Goal: Task Accomplishment & Management: Complete application form

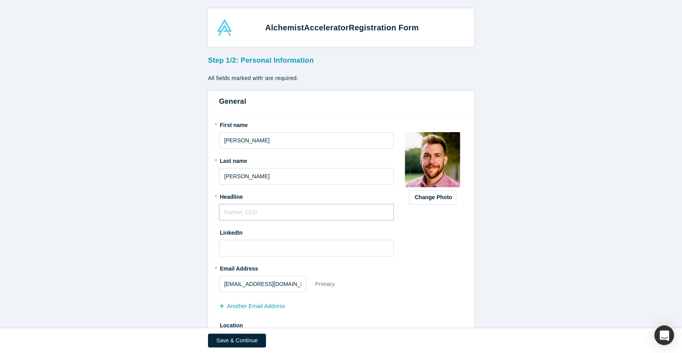
click at [265, 210] on input "text" at bounding box center [306, 212] width 175 height 17
type input "AI Instructor; Sr Director of Global Data Strategy & Analytics; Startup Advisor"
paste input "[URL][DOMAIN_NAME]"
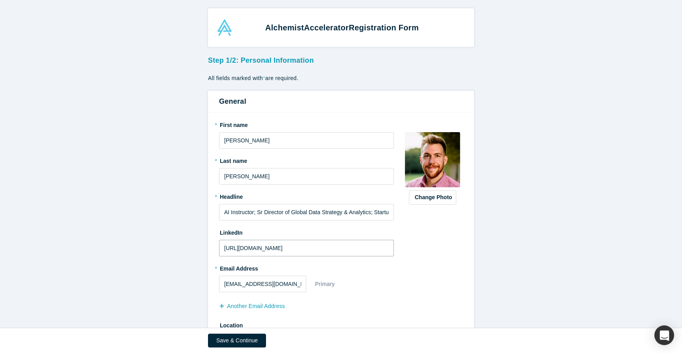
scroll to position [43, 0]
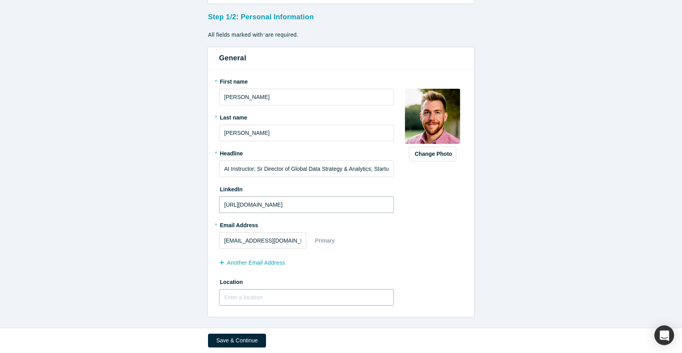
type input "[URL][DOMAIN_NAME]"
click at [263, 298] on input "text" at bounding box center [306, 297] width 175 height 17
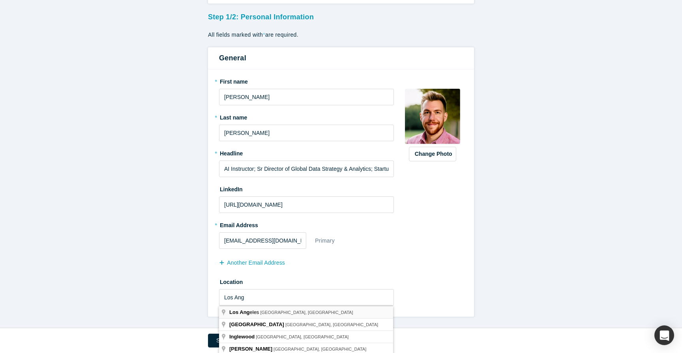
type input "[GEOGRAPHIC_DATA], [GEOGRAPHIC_DATA], [GEOGRAPHIC_DATA]"
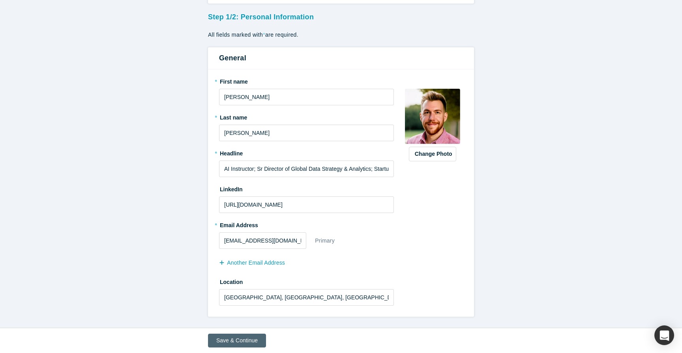
click at [248, 338] on button "Save & Continue" at bounding box center [237, 341] width 58 height 14
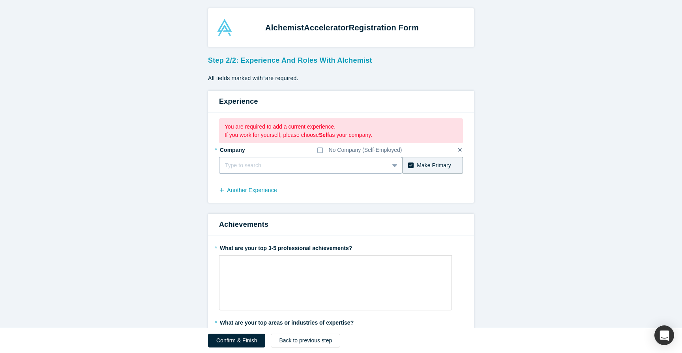
click at [311, 166] on div at bounding box center [304, 166] width 158 height 10
type input "AXS"
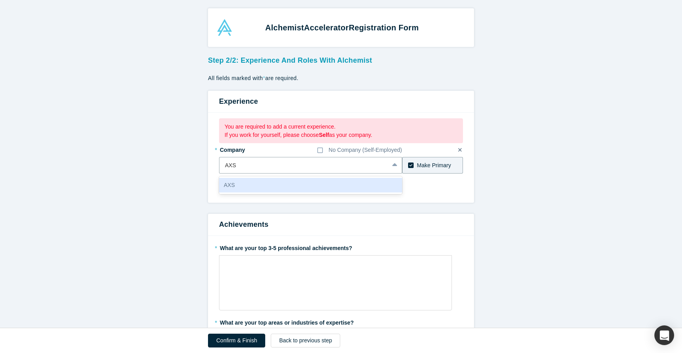
click at [291, 184] on div "AXS" at bounding box center [310, 185] width 183 height 15
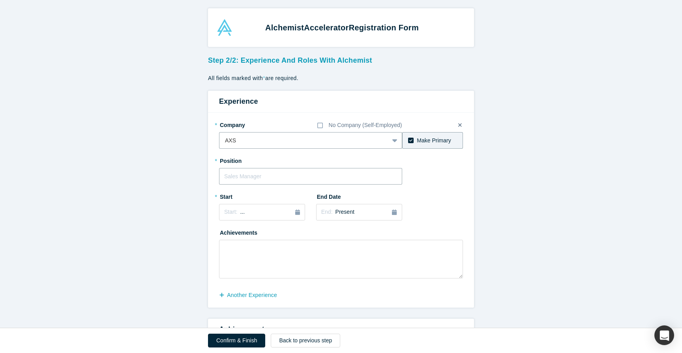
click at [291, 181] on input "text" at bounding box center [310, 176] width 183 height 17
type input "Senior Director, Global Data Strategy & Analytics"
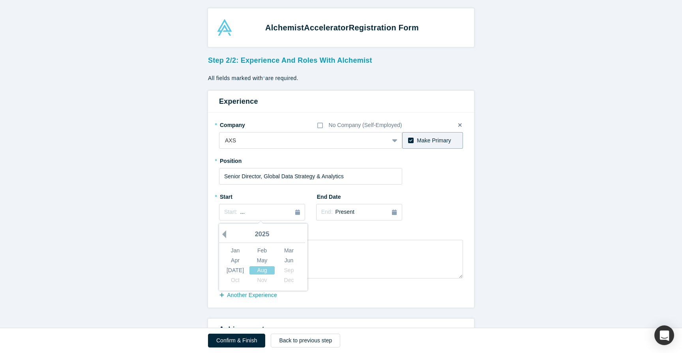
click at [224, 234] on button "Previous Year" at bounding box center [222, 235] width 8 height 8
click at [284, 261] on div "Jun" at bounding box center [288, 261] width 25 height 8
click at [257, 215] on span "[DATE]" at bounding box center [248, 212] width 17 height 6
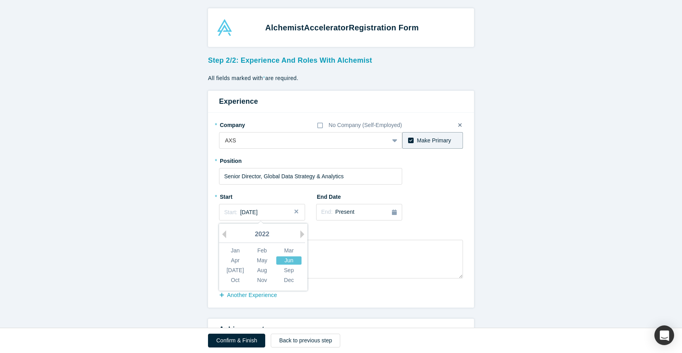
click at [289, 260] on div "Jun" at bounding box center [288, 261] width 25 height 8
click at [257, 212] on span "[DATE]" at bounding box center [248, 212] width 17 height 6
click at [266, 260] on div "May" at bounding box center [262, 261] width 25 height 8
click at [266, 216] on div "Start: [DATE]" at bounding box center [262, 212] width 76 height 8
click at [238, 270] on div "[DATE]" at bounding box center [235, 270] width 25 height 8
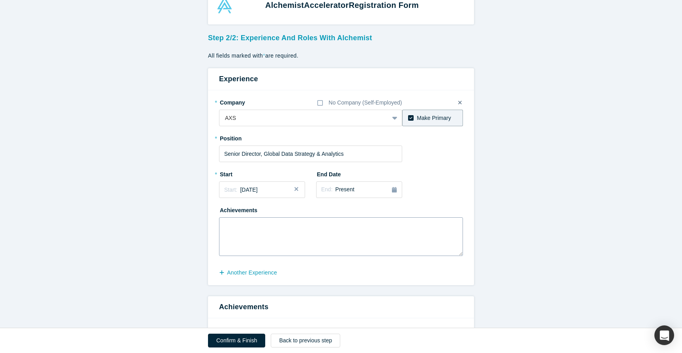
scroll to position [30, 0]
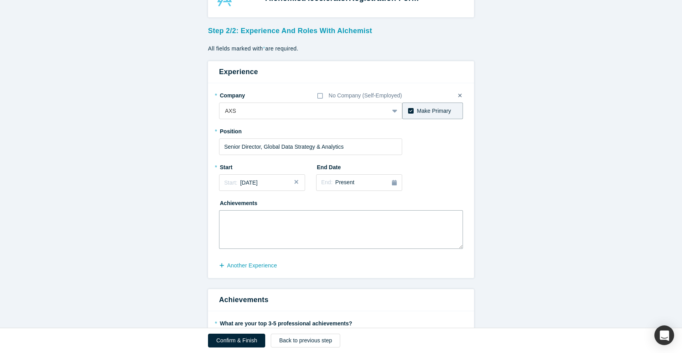
click at [308, 235] on textarea at bounding box center [341, 229] width 244 height 39
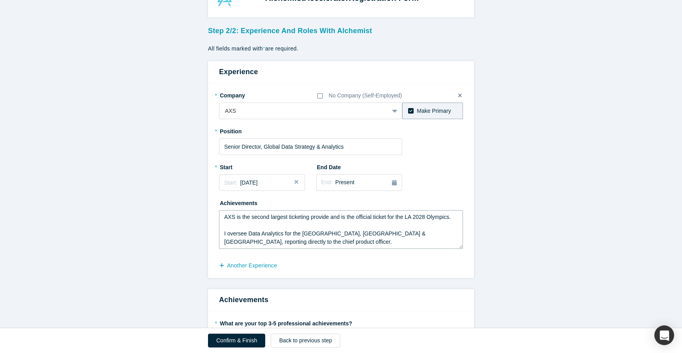
scroll to position [13, 0]
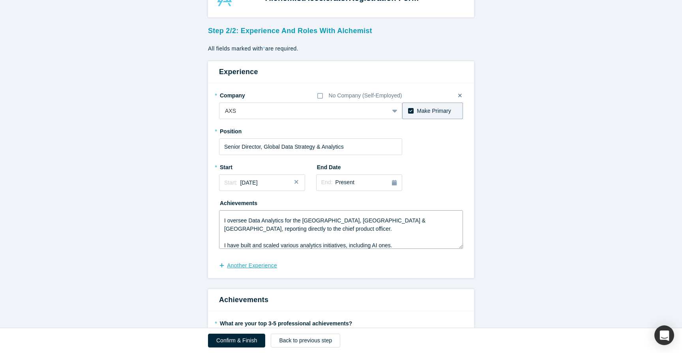
type textarea "AXS is the second largest ticketing provide and is the official ticket for the …"
click at [257, 270] on button "another Experience" at bounding box center [252, 266] width 66 height 14
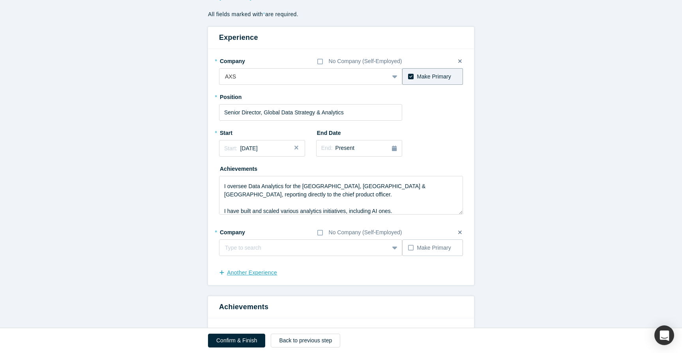
scroll to position [74, 0]
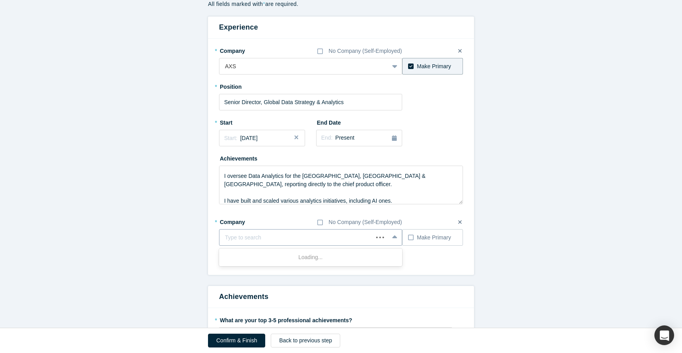
click at [250, 240] on div at bounding box center [296, 238] width 143 height 10
type input "Boston Consulting Group"
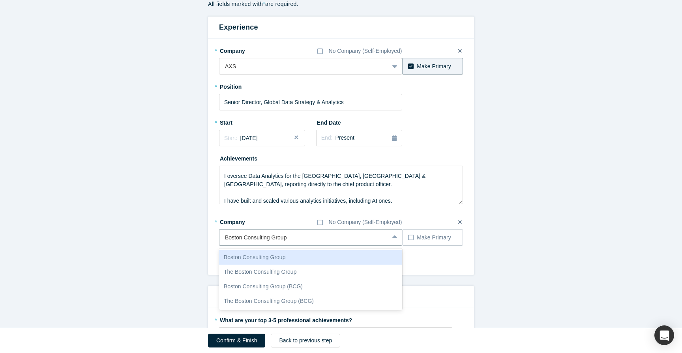
click at [265, 257] on div "Boston Consulting Group" at bounding box center [310, 257] width 183 height 15
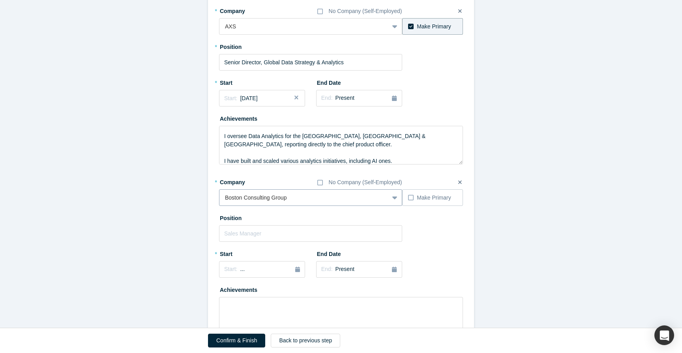
scroll to position [120, 0]
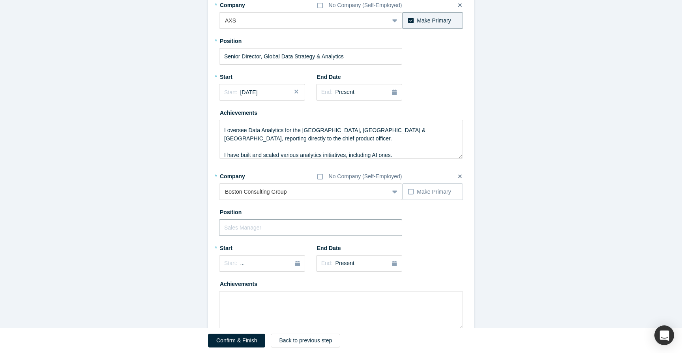
click at [281, 232] on input "text" at bounding box center [310, 228] width 183 height 17
type input "Chief Data Scientist & Technology Leader, Retail Catalyst"
click at [238, 263] on div "Start: ..." at bounding box center [234, 263] width 21 height 9
click at [243, 312] on div "Apr" at bounding box center [235, 312] width 25 height 8
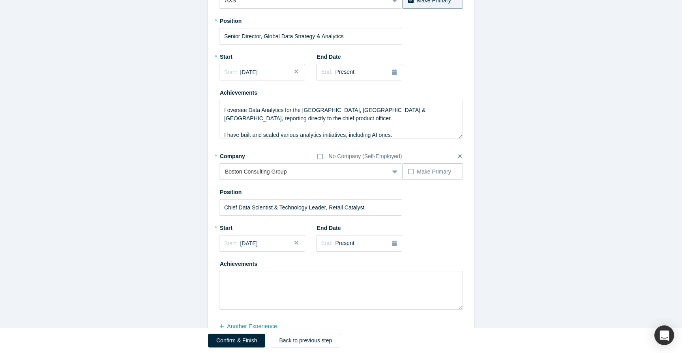
scroll to position [141, 0]
click at [277, 247] on div "Start: [DATE]" at bounding box center [262, 243] width 76 height 8
click at [284, 296] on div "Apr May Jun" at bounding box center [262, 292] width 81 height 10
click at [287, 291] on div "Jun" at bounding box center [288, 291] width 25 height 8
click at [340, 241] on span "Present" at bounding box center [345, 243] width 19 height 6
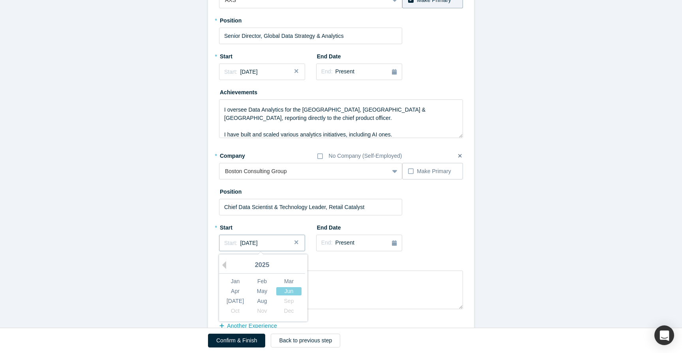
click at [257, 242] on span "[DATE]" at bounding box center [248, 243] width 17 height 6
click at [229, 265] on div "2025" at bounding box center [262, 265] width 86 height 17
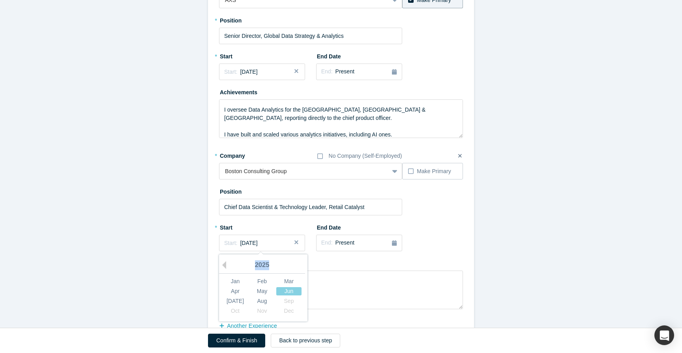
click at [229, 265] on div "2025" at bounding box center [262, 265] width 86 height 17
click at [257, 245] on span "[DATE]" at bounding box center [248, 243] width 17 height 6
click at [297, 241] on button "Close" at bounding box center [299, 243] width 12 height 17
click at [274, 242] on div "Start: ..." at bounding box center [262, 243] width 76 height 9
click at [225, 268] on button "Previous Year" at bounding box center [222, 265] width 8 height 8
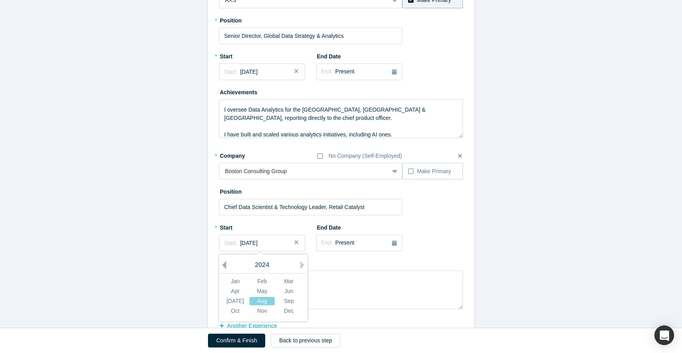
click at [225, 268] on button "Previous Year" at bounding box center [222, 265] width 8 height 8
click at [286, 283] on div "Mar" at bounding box center [288, 282] width 25 height 8
click at [257, 243] on span "[DATE]" at bounding box center [248, 243] width 17 height 6
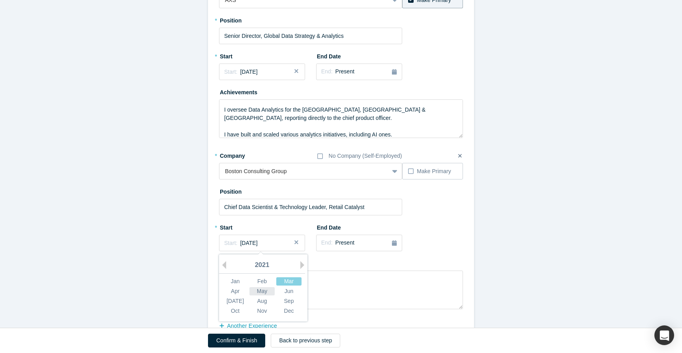
click at [265, 289] on div "May" at bounding box center [262, 291] width 25 height 8
click at [264, 244] on div "Start: [DATE]" at bounding box center [262, 243] width 76 height 8
click at [289, 289] on div "Jun" at bounding box center [288, 291] width 25 height 8
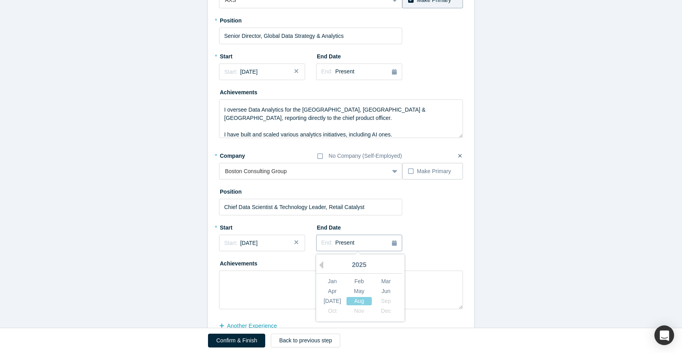
click at [348, 244] on span "Present" at bounding box center [345, 243] width 19 height 6
click at [323, 264] on button "Previous Year" at bounding box center [319, 265] width 8 height 8
click at [334, 293] on div "Apr" at bounding box center [332, 291] width 25 height 8
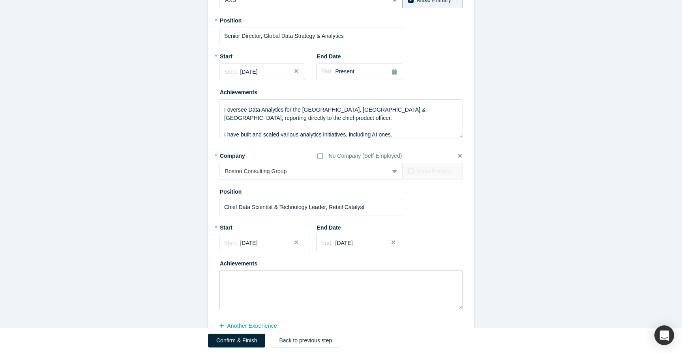
click at [308, 285] on textarea at bounding box center [341, 290] width 244 height 39
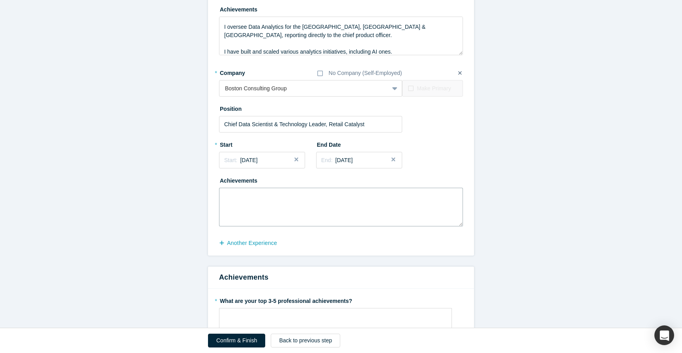
scroll to position [228, 0]
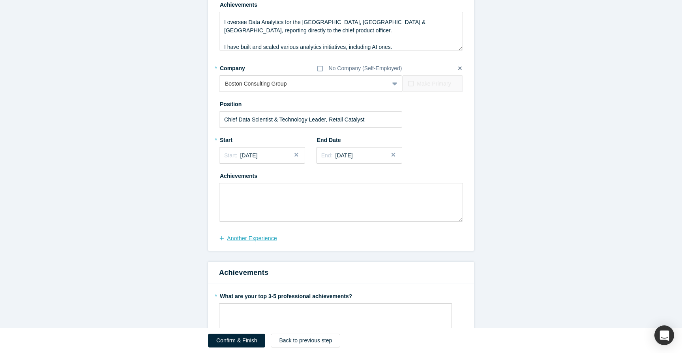
click at [251, 238] on button "another Experience" at bounding box center [252, 239] width 66 height 14
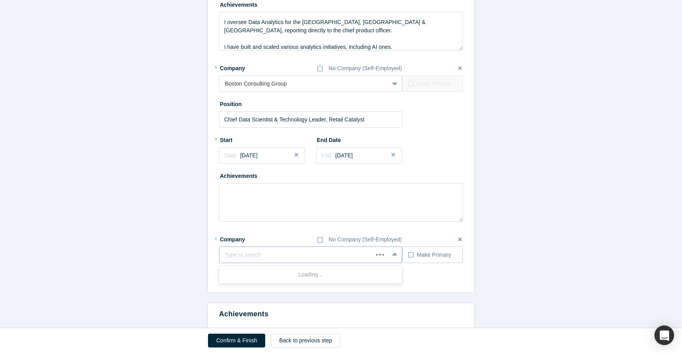
click at [256, 250] on div at bounding box center [296, 255] width 143 height 10
type input "Upshop"
click at [267, 273] on span "Add company: Upshop" at bounding box center [253, 275] width 58 height 6
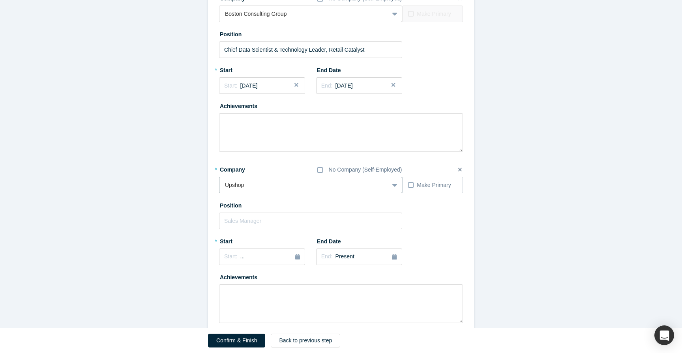
scroll to position [300, 0]
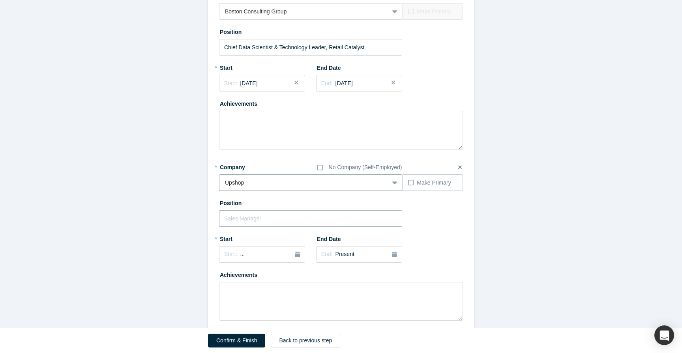
click at [254, 220] on input "text" at bounding box center [310, 218] width 183 height 17
type input "Chief Data Scientist"
click at [253, 259] on button "Start: ..." at bounding box center [262, 254] width 86 height 17
click at [226, 278] on button "Previous Year" at bounding box center [222, 277] width 8 height 8
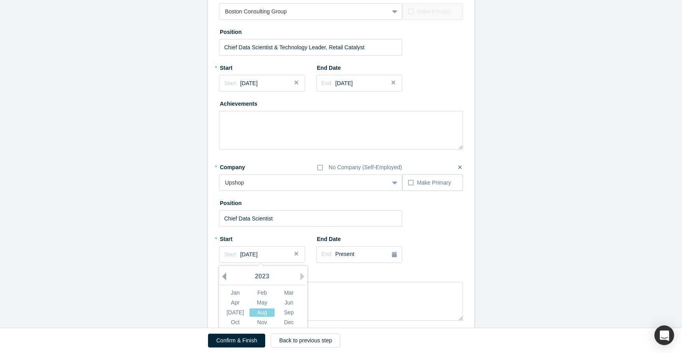
click at [226, 278] on button "Previous Year" at bounding box center [222, 277] width 8 height 8
click at [242, 312] on div "[DATE]" at bounding box center [235, 313] width 25 height 8
click at [246, 248] on button "Start: [DATE]" at bounding box center [262, 254] width 86 height 17
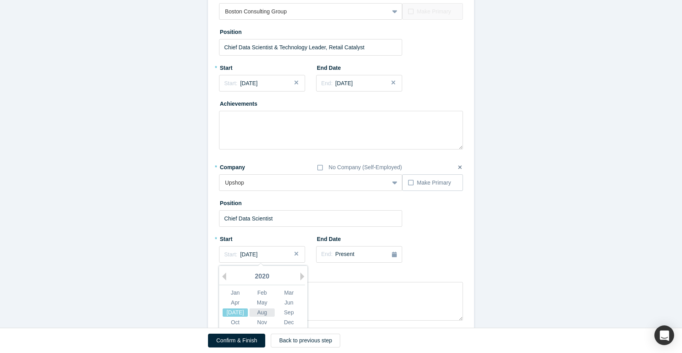
click at [260, 310] on div "Aug" at bounding box center [262, 313] width 25 height 8
click at [343, 253] on span "Present" at bounding box center [345, 254] width 19 height 6
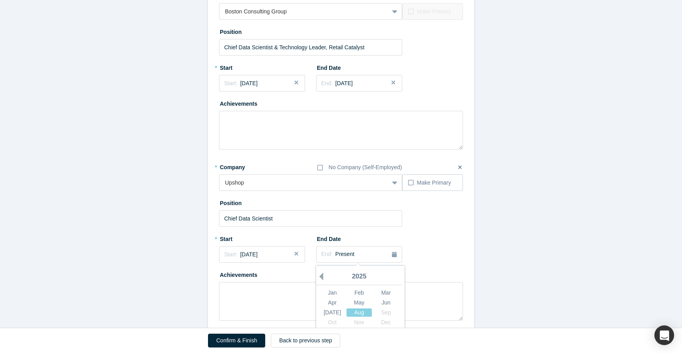
click at [322, 277] on button "Previous Year" at bounding box center [319, 277] width 8 height 8
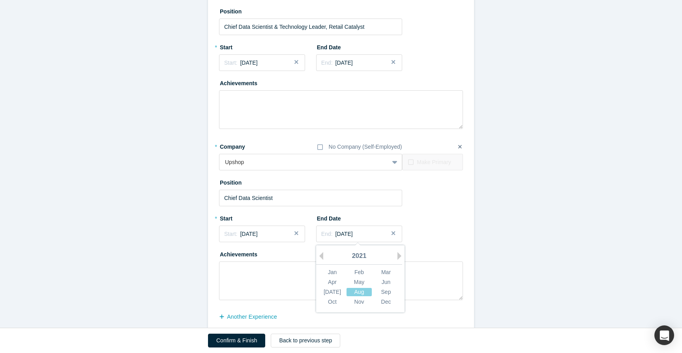
scroll to position [325, 0]
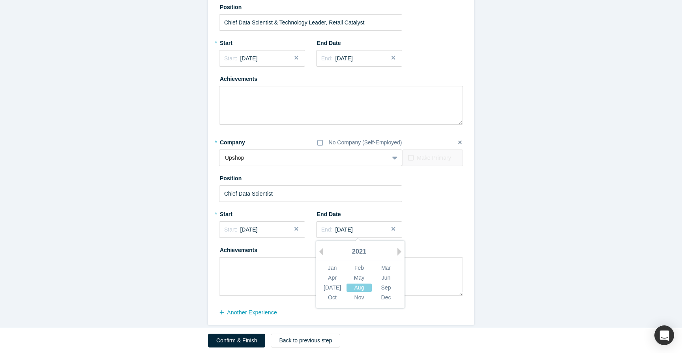
click at [387, 283] on div "[DATE] Aug Sep" at bounding box center [359, 288] width 81 height 10
click at [387, 280] on div "Jun" at bounding box center [385, 278] width 25 height 8
click at [346, 281] on textarea at bounding box center [341, 276] width 244 height 39
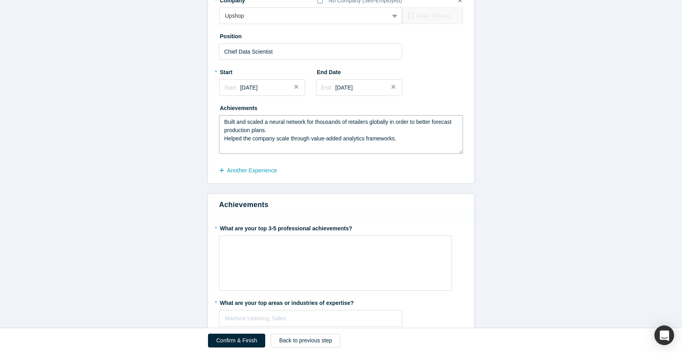
scroll to position [470, 0]
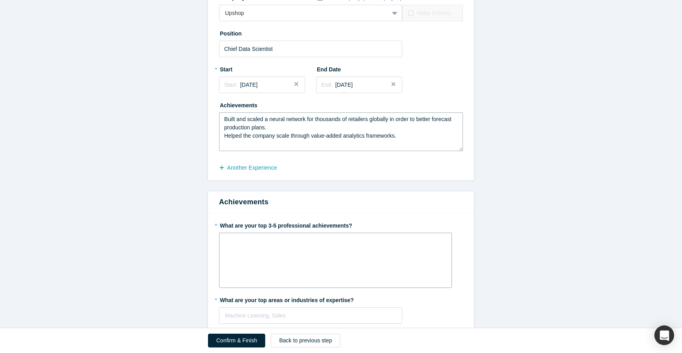
type textarea "Built and scaled a neural network for thousands of retailers globally in order …"
click at [334, 269] on div "rdw-wrapper" at bounding box center [335, 260] width 233 height 55
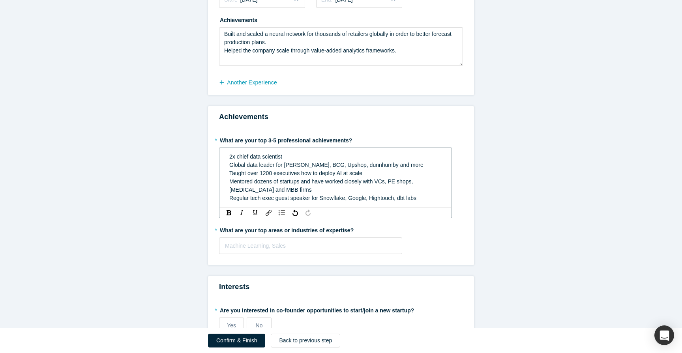
scroll to position [559, 0]
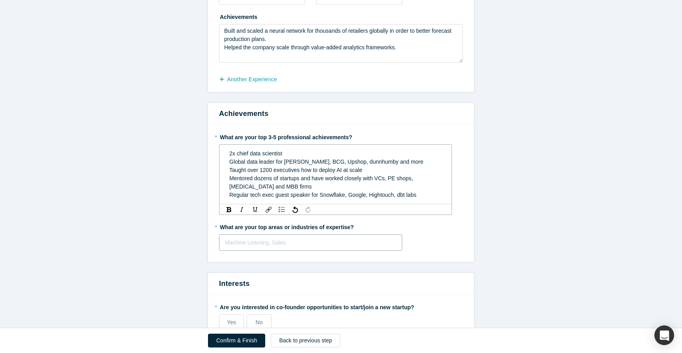
click at [334, 244] on div "Machine Learning, Sales" at bounding box center [310, 243] width 183 height 17
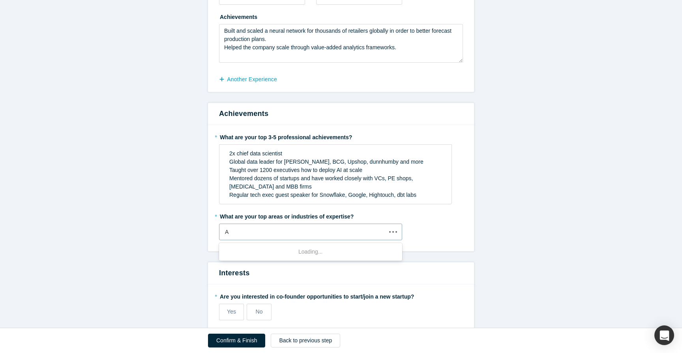
type input "AI"
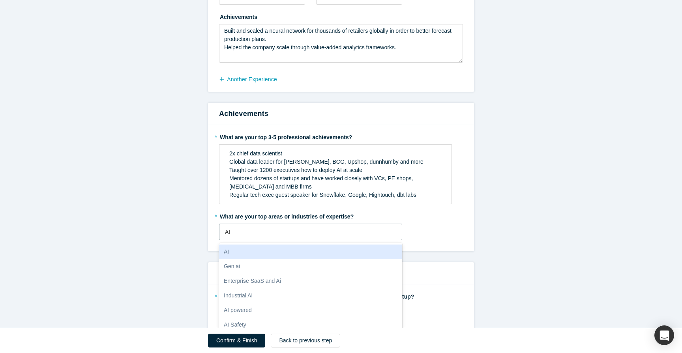
click at [293, 253] on div "AI" at bounding box center [310, 252] width 183 height 15
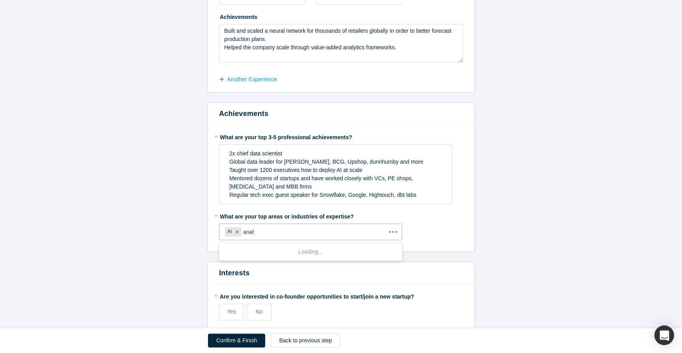
type input "analyt"
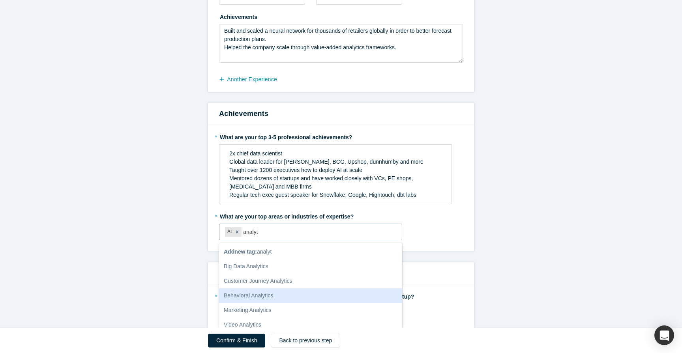
click at [288, 291] on div "Behavioral Analytics" at bounding box center [310, 296] width 183 height 15
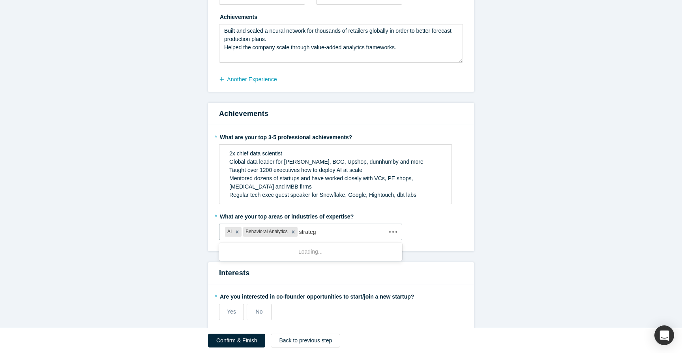
type input "strategy"
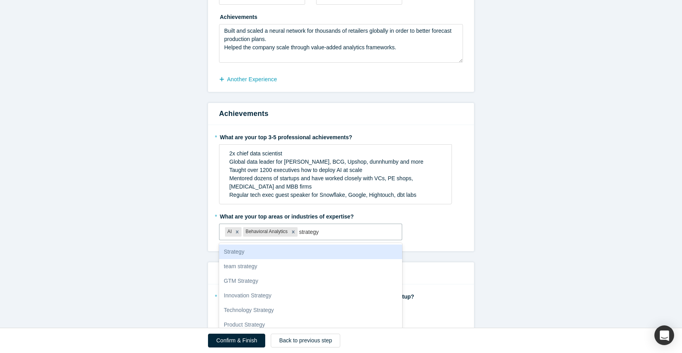
click at [310, 253] on div "Strategy" at bounding box center [310, 252] width 183 height 15
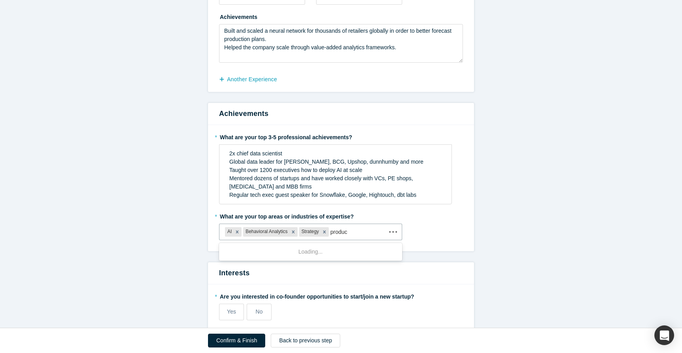
type input "product"
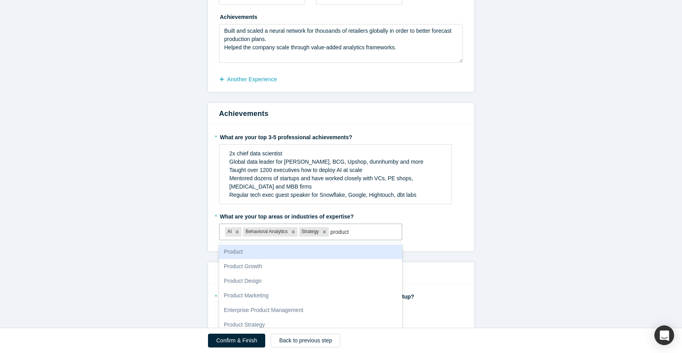
click at [302, 255] on div "Product" at bounding box center [310, 252] width 183 height 15
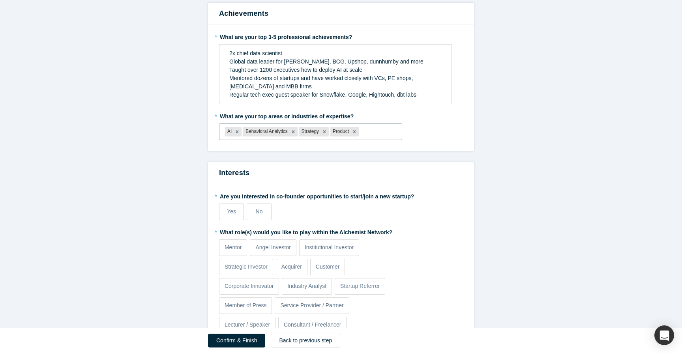
scroll to position [662, 0]
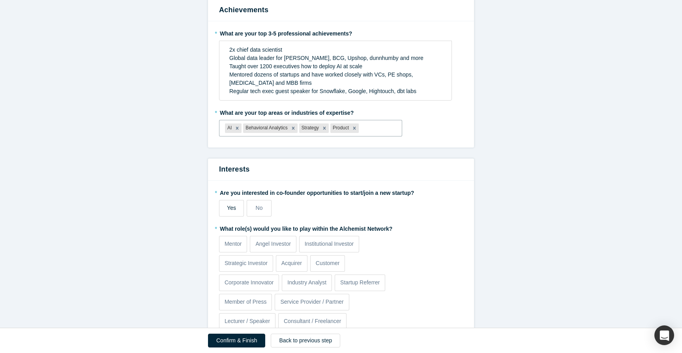
click at [236, 207] on span "Yes" at bounding box center [231, 208] width 9 height 6
click at [0, 0] on input "Yes" at bounding box center [0, 0] width 0 height 0
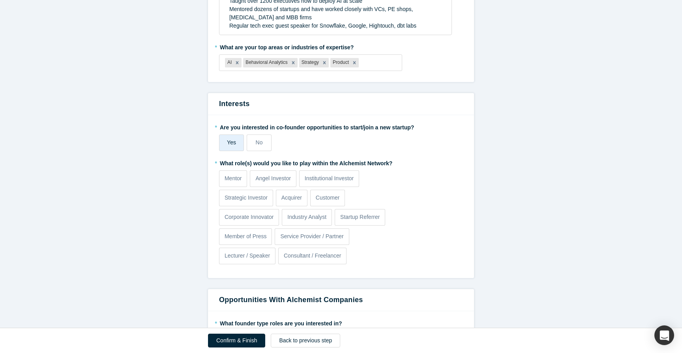
scroll to position [732, 0]
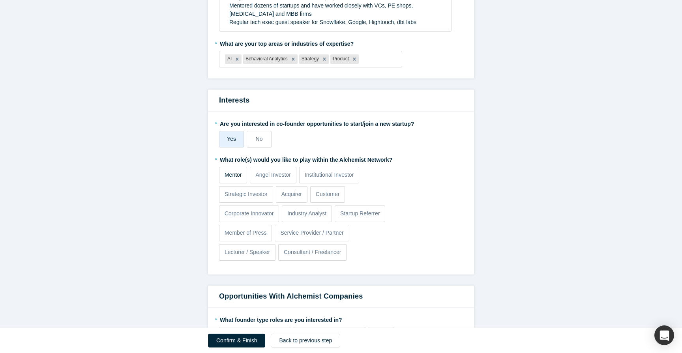
click at [231, 172] on p "Mentor" at bounding box center [233, 175] width 17 height 8
click at [0, 0] on input "Mentor" at bounding box center [0, 0] width 0 height 0
click at [270, 172] on p "Angel Investor" at bounding box center [273, 175] width 36 height 8
click at [0, 0] on input "Angel Investor" at bounding box center [0, 0] width 0 height 0
click at [257, 216] on p "Corporate Innovator" at bounding box center [249, 214] width 49 height 8
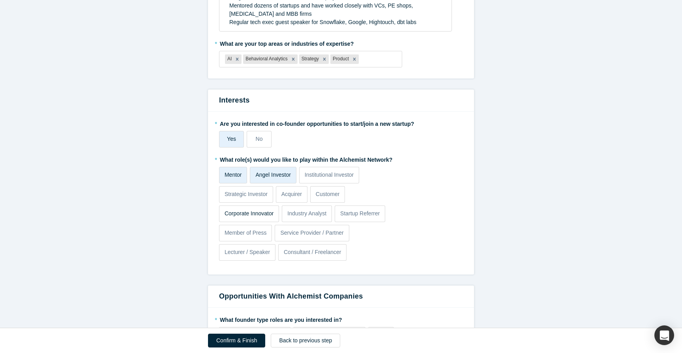
click at [0, 0] on input "Corporate Innovator" at bounding box center [0, 0] width 0 height 0
click at [333, 196] on p "Customer" at bounding box center [328, 194] width 24 height 8
click at [0, 0] on input "Customer" at bounding box center [0, 0] width 0 height 0
click at [357, 210] on p "Startup Referrer" at bounding box center [359, 214] width 39 height 8
click at [0, 0] on input "Startup Referrer" at bounding box center [0, 0] width 0 height 0
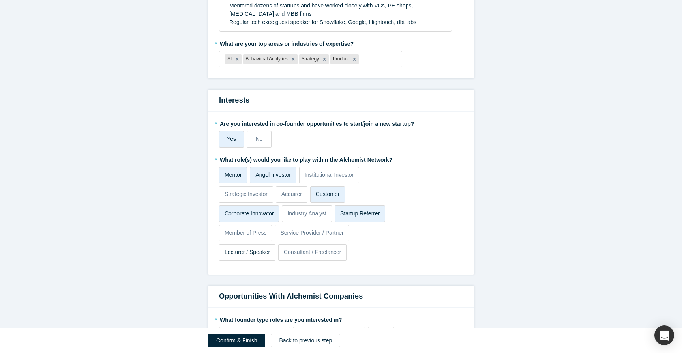
click at [263, 252] on p "Lecturer / Speaker" at bounding box center [247, 252] width 45 height 8
click at [0, 0] on input "Lecturer / Speaker" at bounding box center [0, 0] width 0 height 0
click at [307, 254] on p "Consultant / Freelancer" at bounding box center [313, 252] width 58 height 8
click at [0, 0] on input "Consultant / Freelancer" at bounding box center [0, 0] width 0 height 0
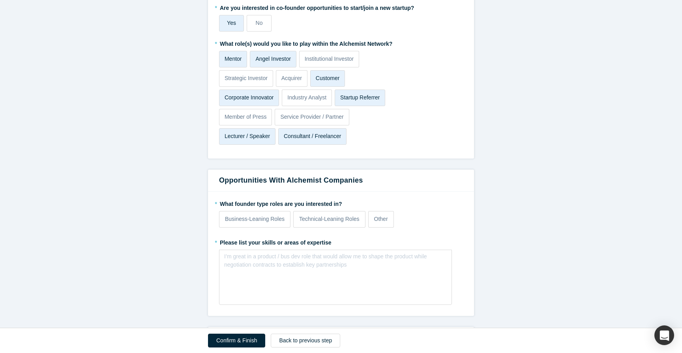
scroll to position [863, 0]
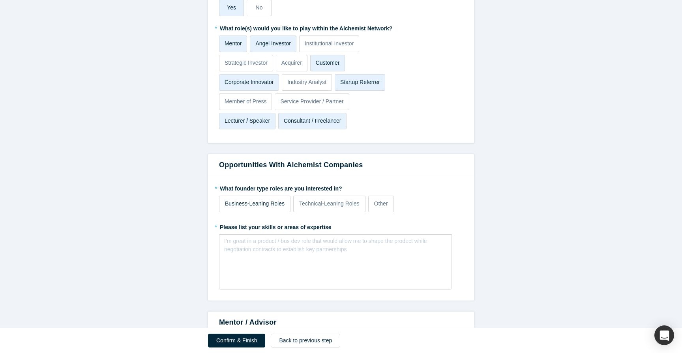
click at [278, 205] on p "Business-Leaning Roles" at bounding box center [255, 204] width 60 height 8
click at [0, 0] on input "Business-Leaning Roles" at bounding box center [0, 0] width 0 height 0
click at [278, 252] on div "I’m great in a product / bus dev role that would allow me to shape the product …" at bounding box center [335, 245] width 223 height 17
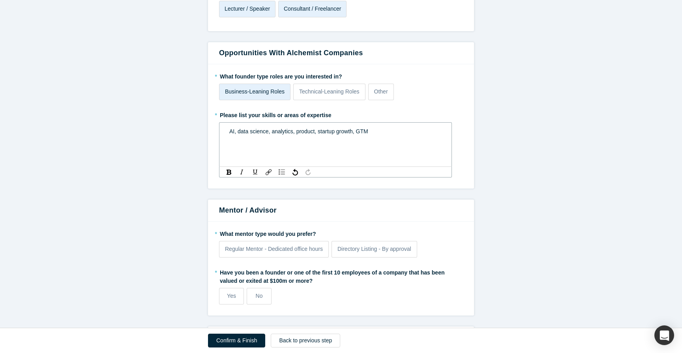
scroll to position [983, 0]
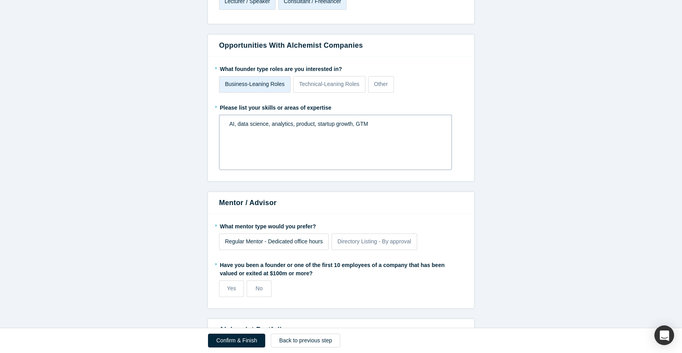
click at [297, 244] on span "Regular Mentor - Dedicated office hours" at bounding box center [274, 241] width 98 height 6
click at [0, 0] on input "Regular Mentor - Dedicated office hours" at bounding box center [0, 0] width 0 height 0
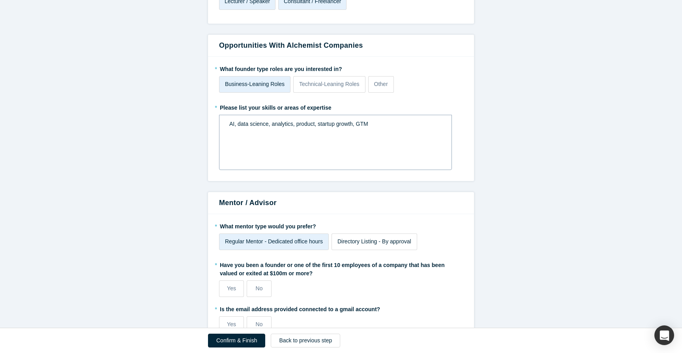
click at [362, 240] on span "Directory Listing - By approval" at bounding box center [375, 241] width 74 height 6
click at [0, 0] on input "Directory Listing - By approval" at bounding box center [0, 0] width 0 height 0
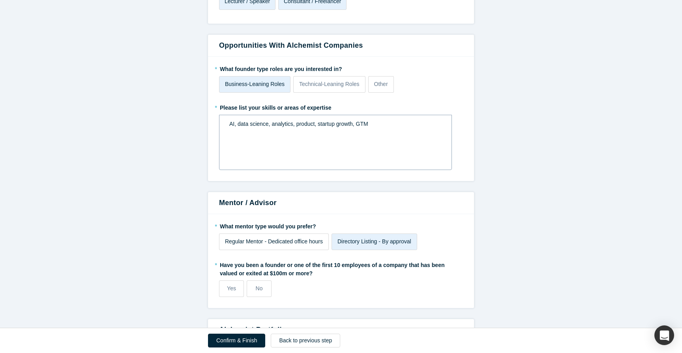
click at [296, 242] on span "Regular Mentor - Dedicated office hours" at bounding box center [274, 241] width 98 height 6
click at [0, 0] on input "Regular Mentor - Dedicated office hours" at bounding box center [0, 0] width 0 height 0
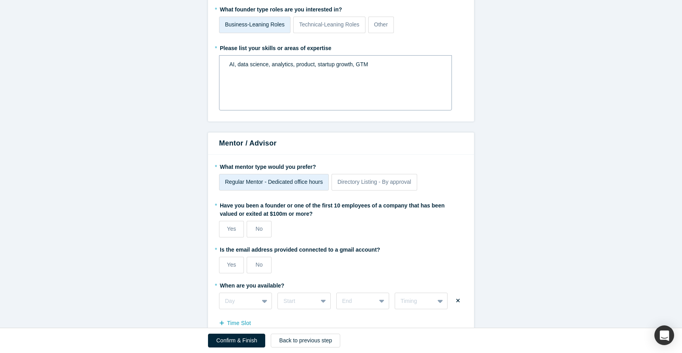
scroll to position [1050, 0]
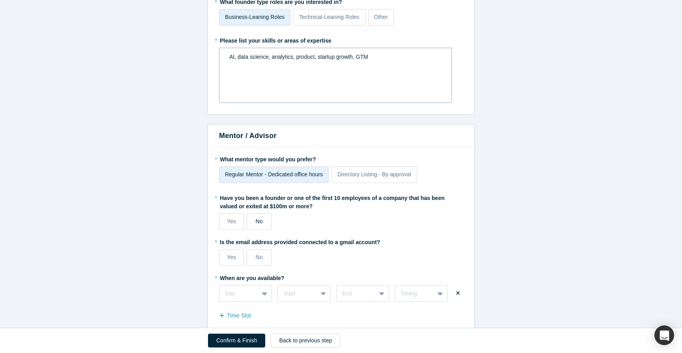
click at [263, 223] on label "No" at bounding box center [259, 222] width 25 height 17
click at [0, 0] on input "No" at bounding box center [0, 0] width 0 height 0
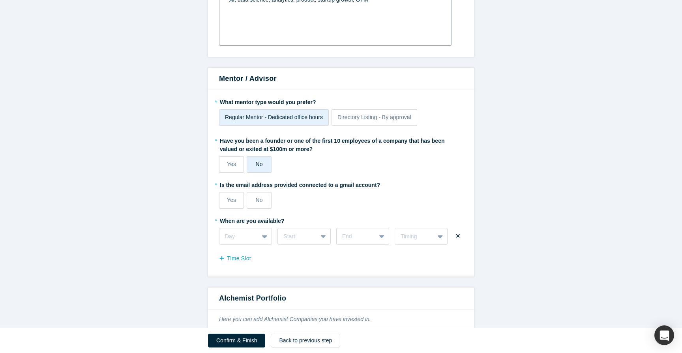
scroll to position [1111, 0]
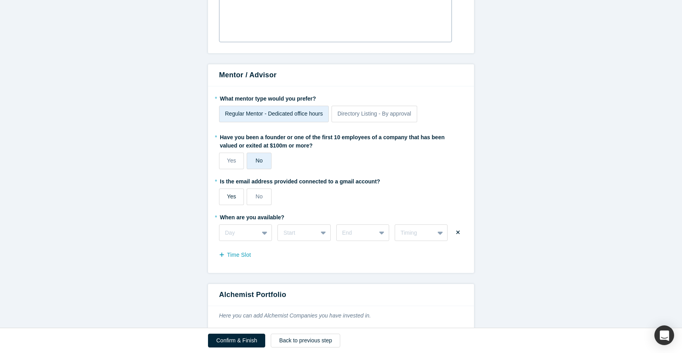
click at [235, 199] on span "Yes" at bounding box center [231, 196] width 9 height 6
click at [0, 0] on input "Yes" at bounding box center [0, 0] width 0 height 0
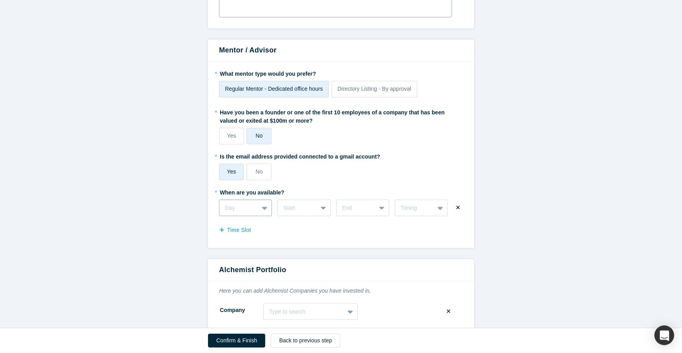
scroll to position [1139, 0]
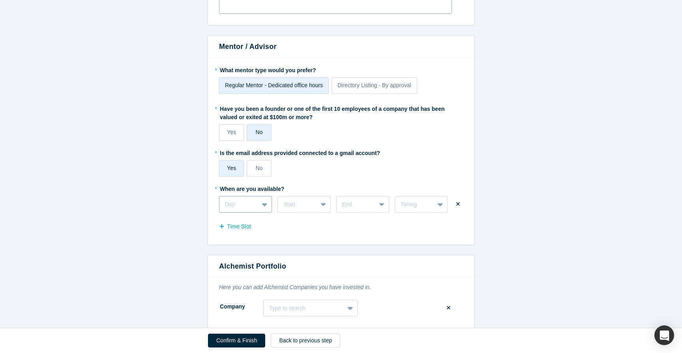
click at [247, 212] on div "Day" at bounding box center [245, 204] width 53 height 17
click at [247, 228] on div "Mondays" at bounding box center [245, 224] width 53 height 15
click at [254, 206] on div "Mondays" at bounding box center [239, 204] width 39 height 13
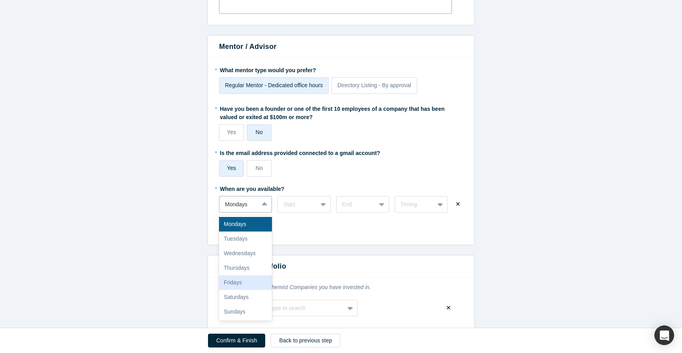
click at [251, 281] on div "Fridays" at bounding box center [245, 283] width 53 height 15
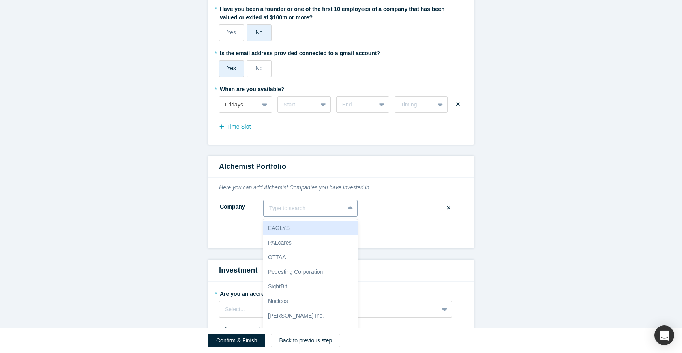
scroll to position [1252, 0]
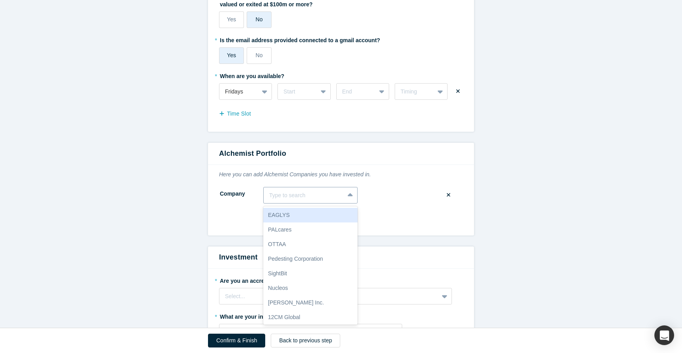
click at [287, 204] on div "EAGLYS, 1 of 10. 10 results available. Use Up and Down to choose options, press…" at bounding box center [310, 195] width 94 height 17
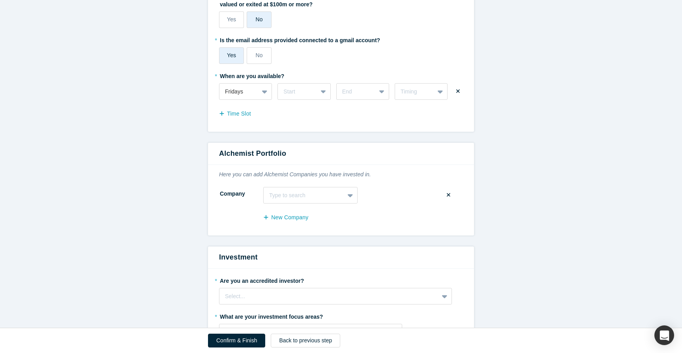
click at [408, 190] on div "Company Type to search To pick up a draggable item, press the space bar. While …" at bounding box center [341, 195] width 244 height 17
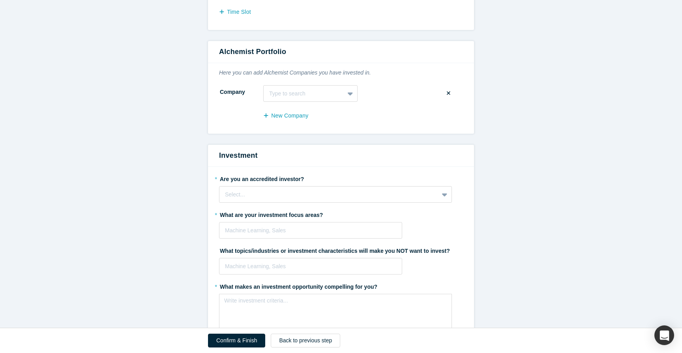
scroll to position [1361, 0]
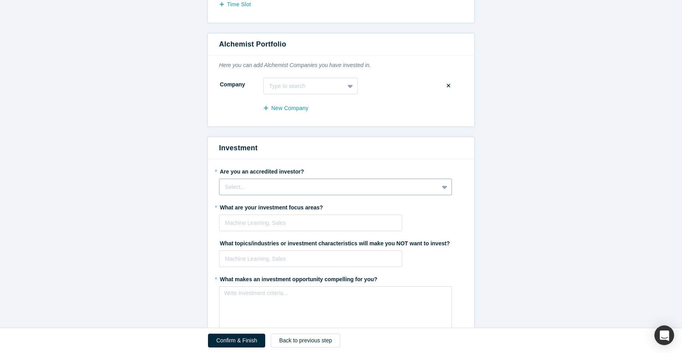
click at [360, 182] on div "Select..." at bounding box center [329, 187] width 219 height 10
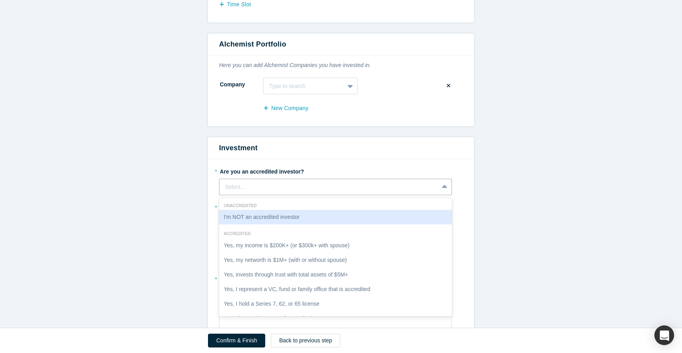
click at [315, 220] on div "I'm NOT an accredited investor" at bounding box center [335, 217] width 233 height 15
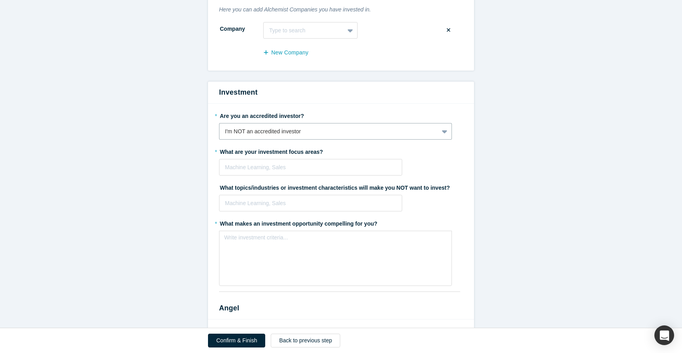
scroll to position [1421, 0]
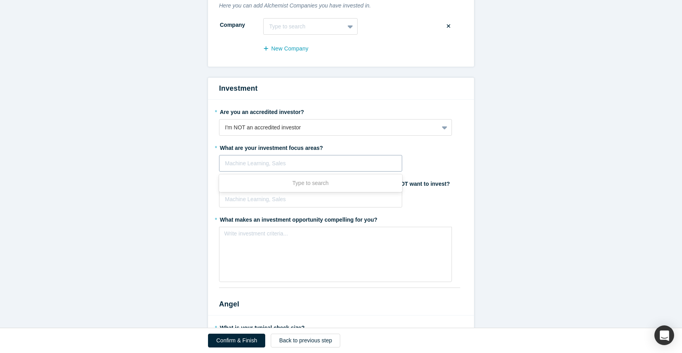
click at [305, 164] on div at bounding box center [310, 164] width 171 height 10
type input "AI"
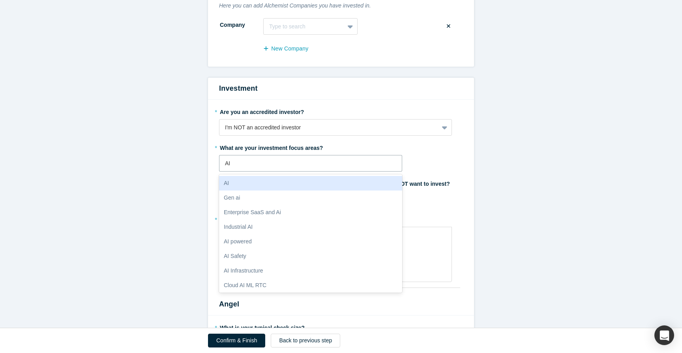
click at [317, 179] on div "AI" at bounding box center [310, 183] width 183 height 15
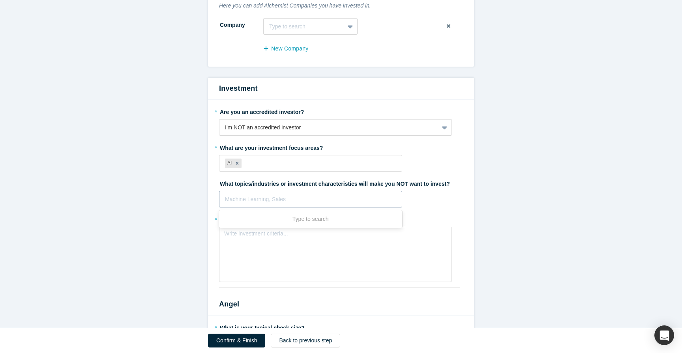
click at [317, 201] on div at bounding box center [310, 200] width 171 height 10
type input "P"
click at [367, 243] on div "Write investment criteria..." at bounding box center [335, 254] width 233 height 55
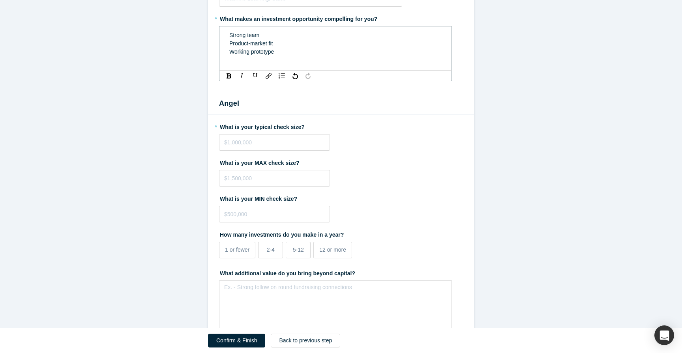
scroll to position [1625, 0]
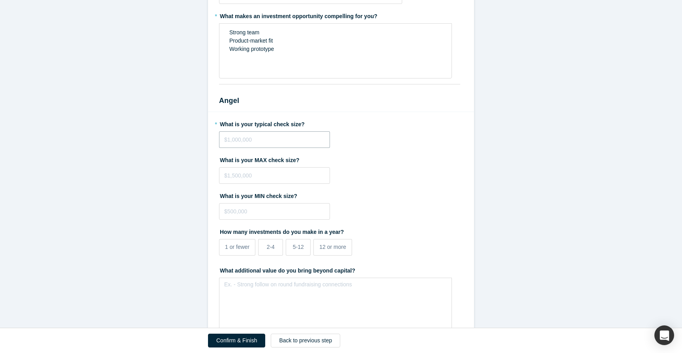
click at [292, 141] on input "tel" at bounding box center [274, 139] width 111 height 17
type input "$10,000"
type input "$25,000"
type input "$1"
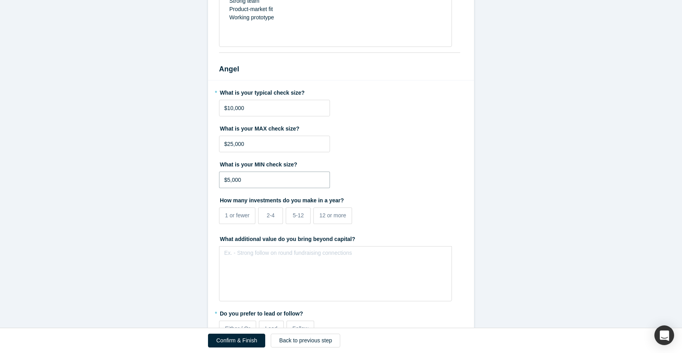
scroll to position [1657, 0]
type input "$5,000"
click at [243, 216] on span "1 or fewer" at bounding box center [237, 215] width 24 height 6
click at [0, 0] on input "1 or fewer" at bounding box center [0, 0] width 0 height 0
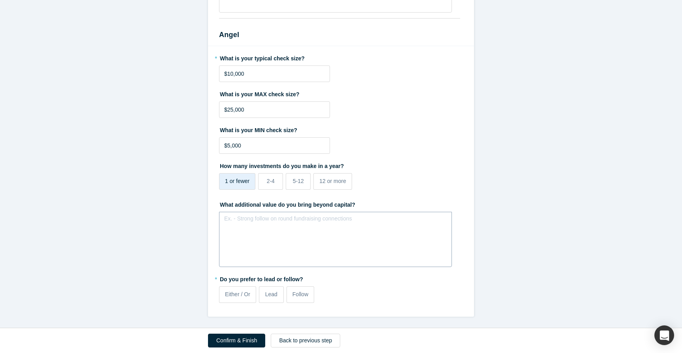
click at [253, 237] on div "Ex. - Strong follow on round fundraising connections" at bounding box center [335, 239] width 233 height 55
click at [278, 299] on label "Lead" at bounding box center [271, 295] width 25 height 17
click at [0, 0] on input "Lead" at bounding box center [0, 0] width 0 height 0
click at [238, 294] on span "Either / Or" at bounding box center [237, 294] width 25 height 6
click at [0, 0] on input "Either / Or" at bounding box center [0, 0] width 0 height 0
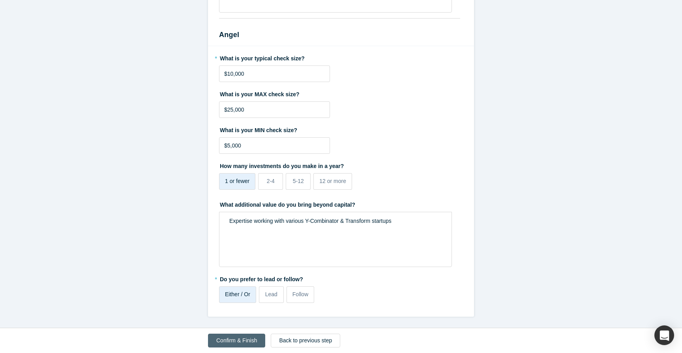
click at [244, 338] on button "Confirm & Finish" at bounding box center [236, 341] width 57 height 14
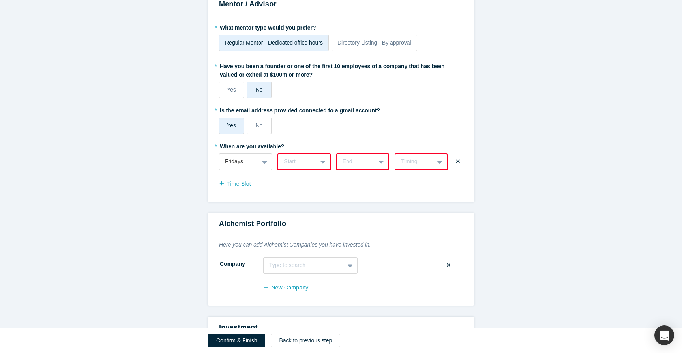
scroll to position [1244, 0]
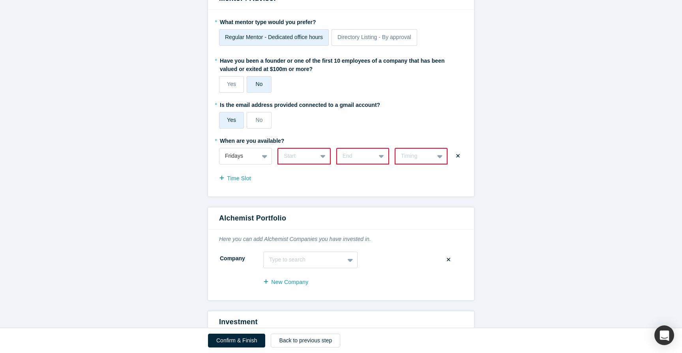
click at [320, 154] on div at bounding box center [323, 156] width 13 height 14
click at [302, 263] on div "12pm" at bounding box center [304, 264] width 53 height 15
click at [355, 157] on div at bounding box center [356, 156] width 27 height 10
click at [359, 273] on div "1pm" at bounding box center [362, 278] width 53 height 15
click at [420, 158] on div "Timing" at bounding box center [414, 156] width 27 height 8
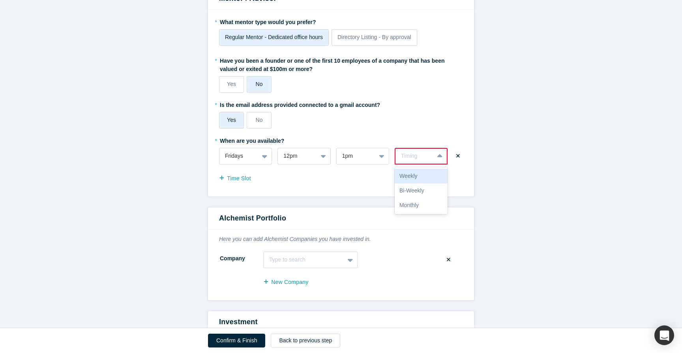
click at [419, 176] on div "Weekly" at bounding box center [421, 176] width 53 height 15
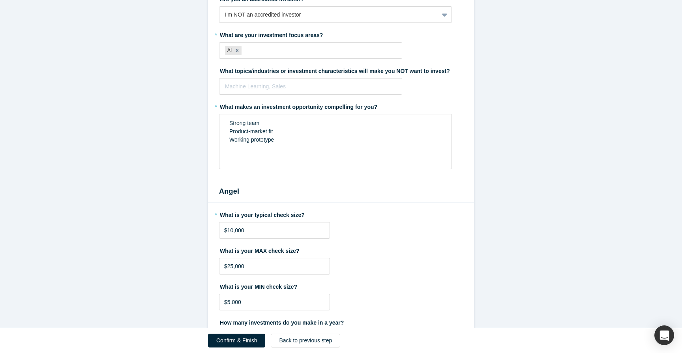
scroll to position [1691, 0]
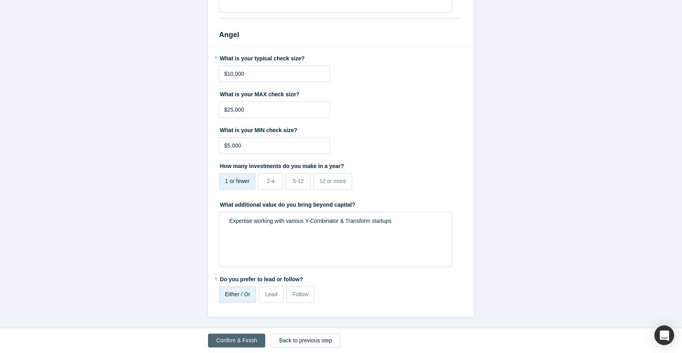
click at [248, 336] on button "Confirm & Finish" at bounding box center [236, 341] width 57 height 14
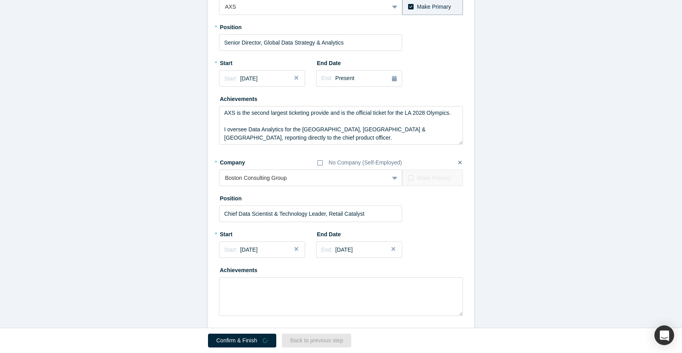
scroll to position [0, 0]
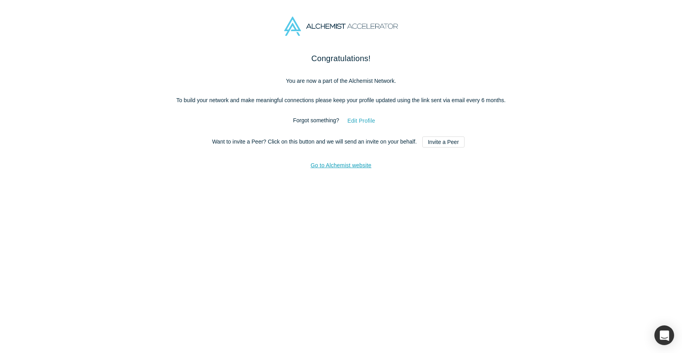
click at [368, 128] on button "Edit Profile" at bounding box center [361, 121] width 44 height 14
select select "US"
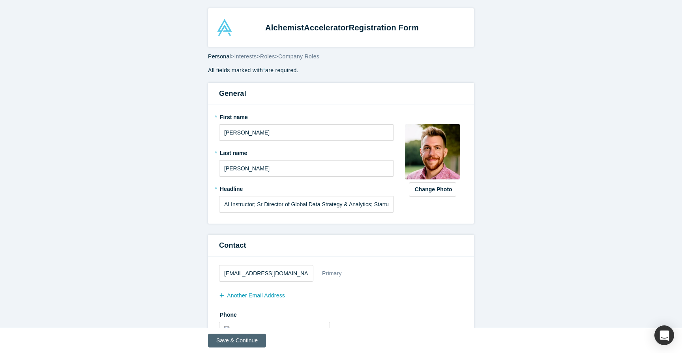
click at [245, 342] on button "Save & Continue" at bounding box center [237, 341] width 58 height 14
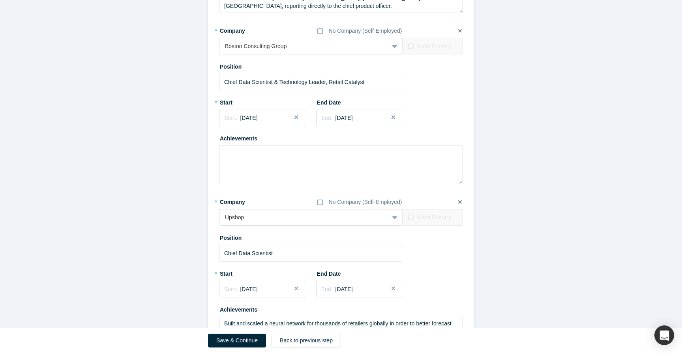
scroll to position [668, 0]
